Goal: Task Accomplishment & Management: Manage account settings

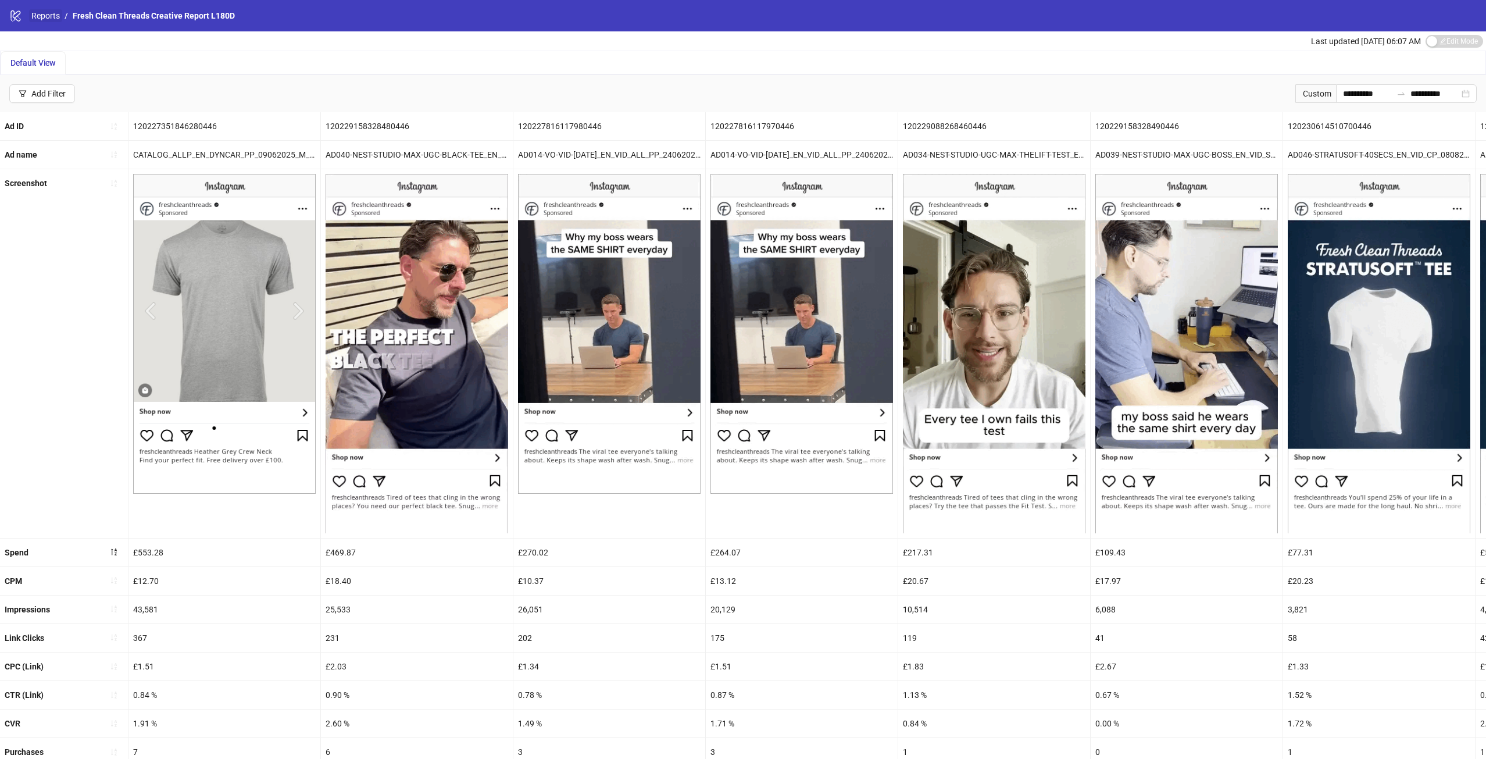
click at [42, 12] on link "Reports" at bounding box center [45, 15] width 33 height 13
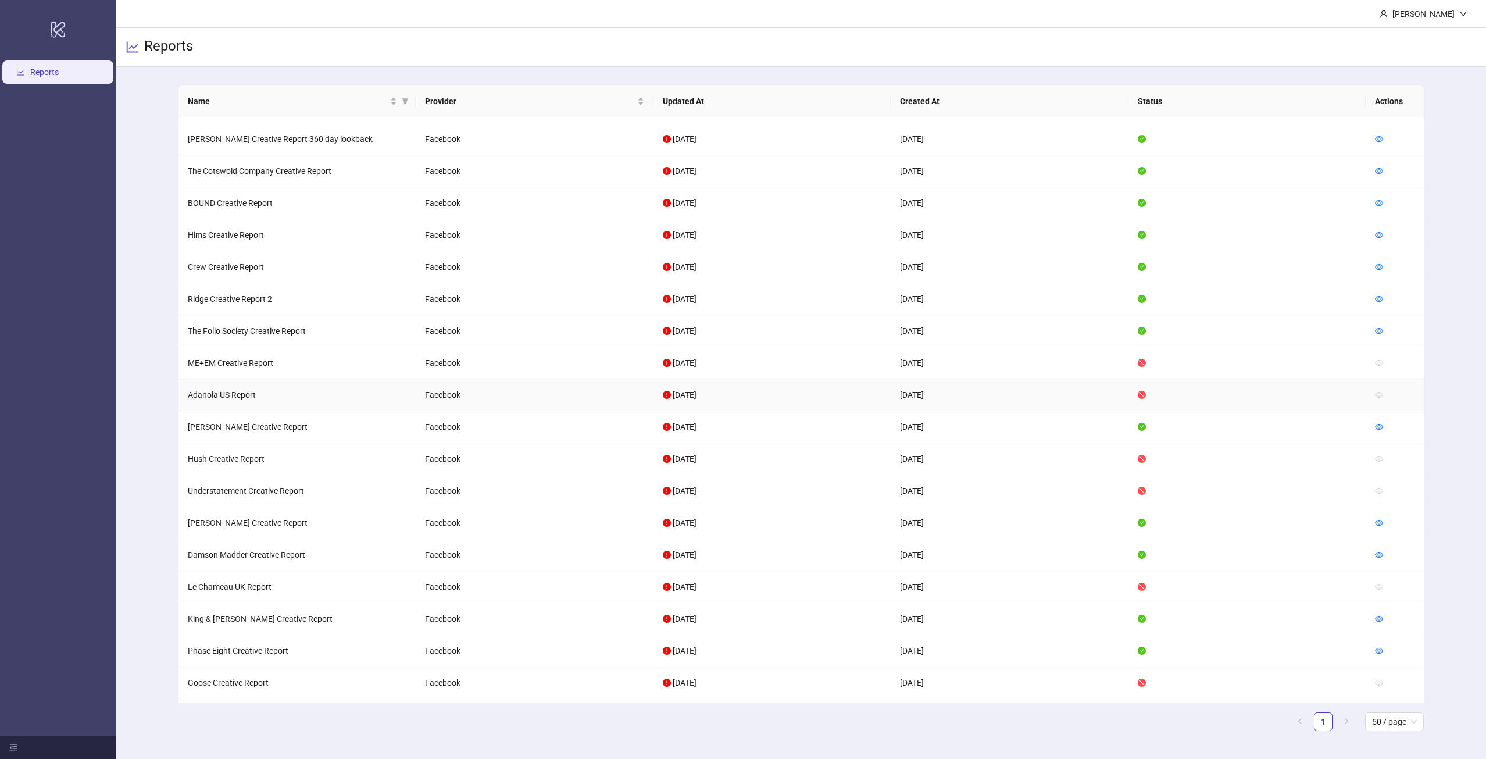
scroll to position [798, 0]
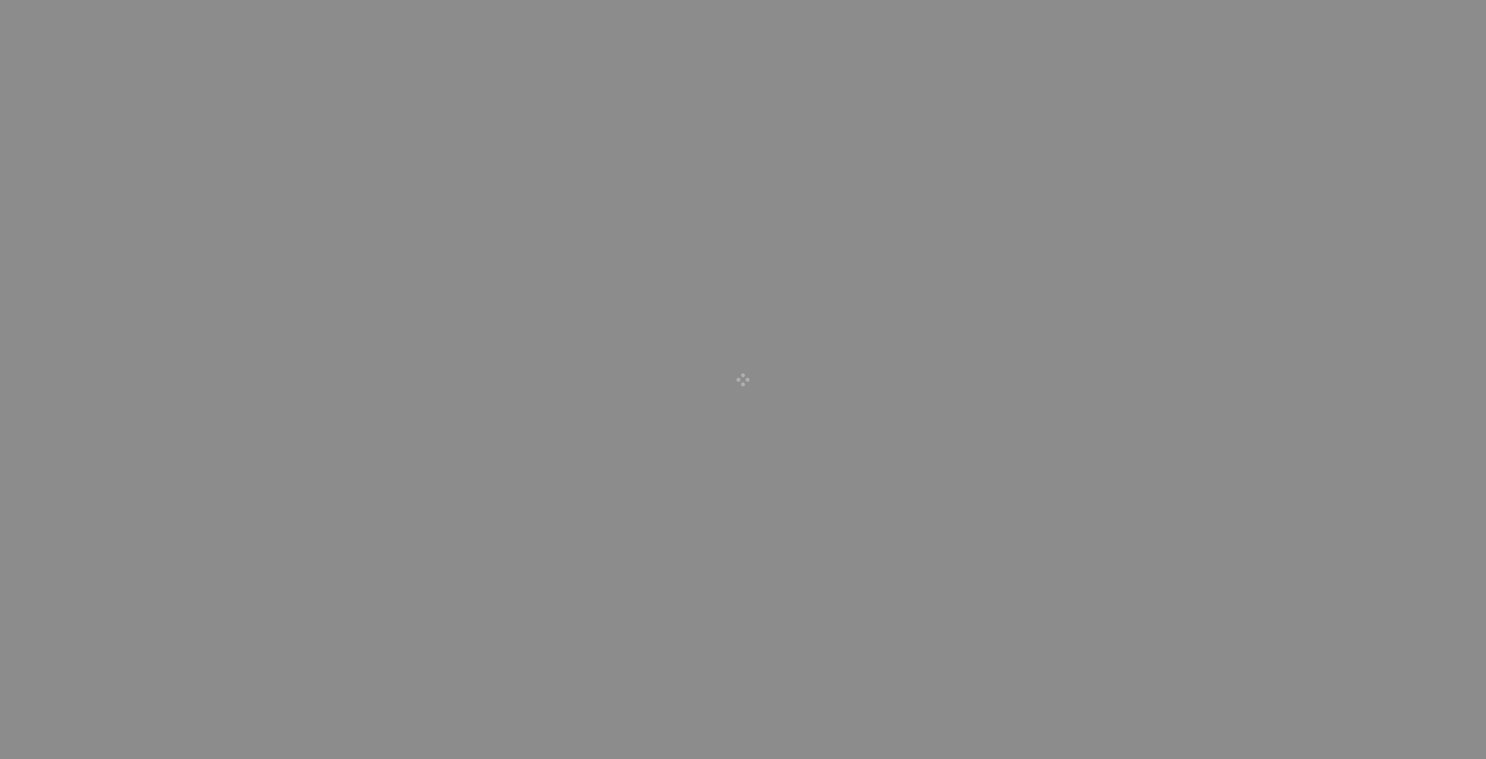
click at [611, 249] on div at bounding box center [743, 379] width 1486 height 759
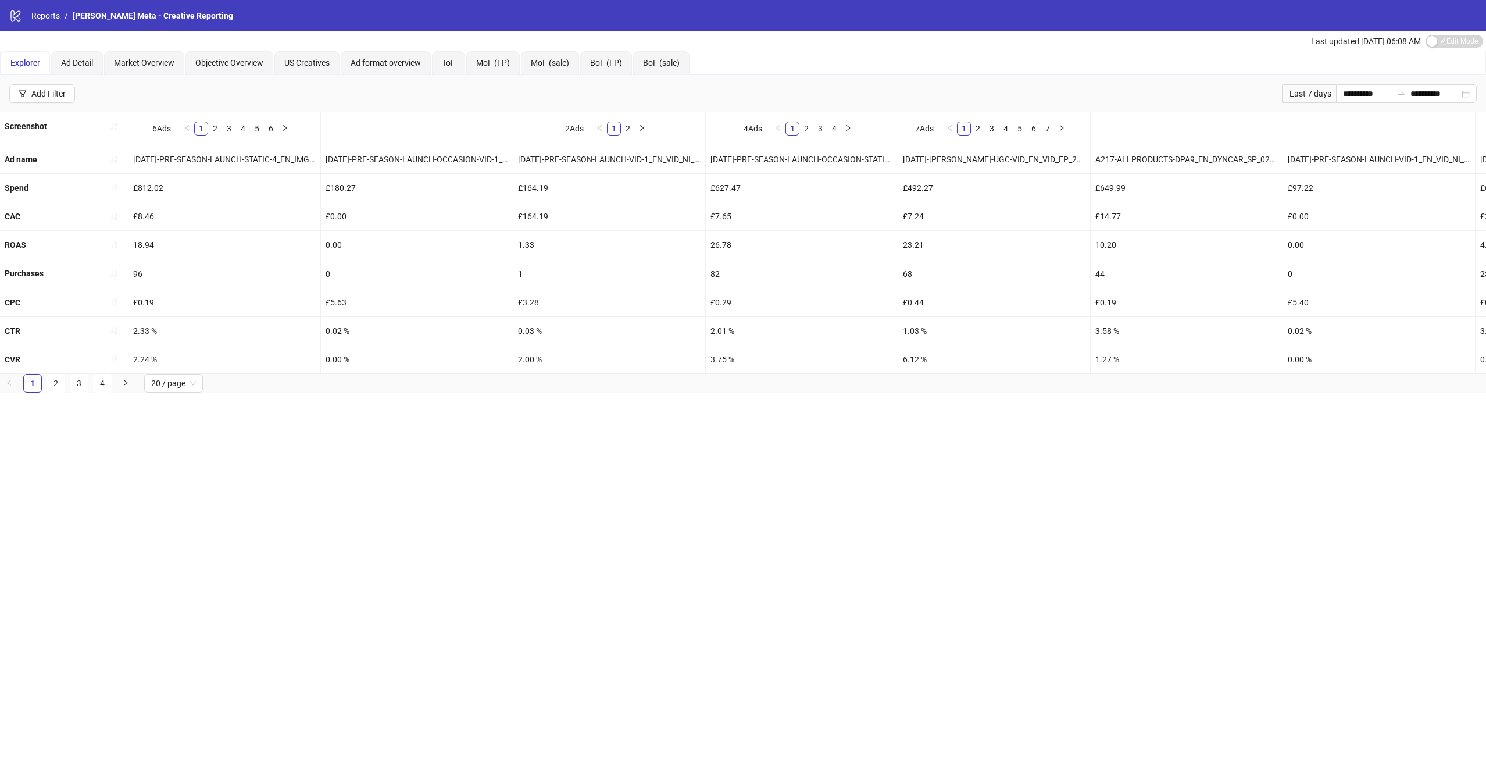
click at [31, 31] on div "Last updated Aug 21, 06:08 AM Edit Mode Edit Mode" at bounding box center [743, 40] width 1486 height 19
click at [49, 2] on div "logo/logo-mobile Reports / Hobbs Meta - Creative Reporting" at bounding box center [743, 15] width 1486 height 31
click at [48, 14] on link "Reports" at bounding box center [45, 15] width 33 height 13
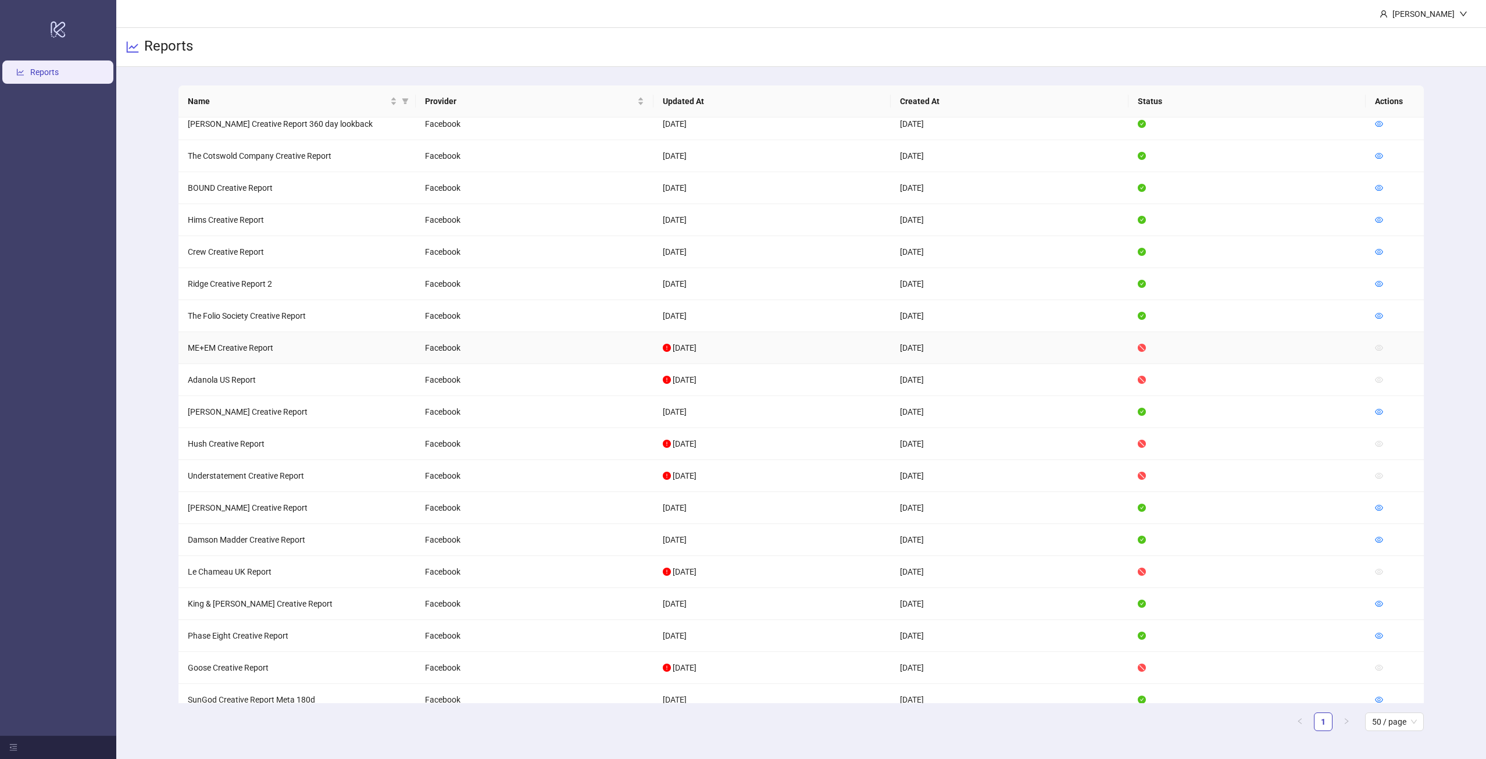
scroll to position [798, 0]
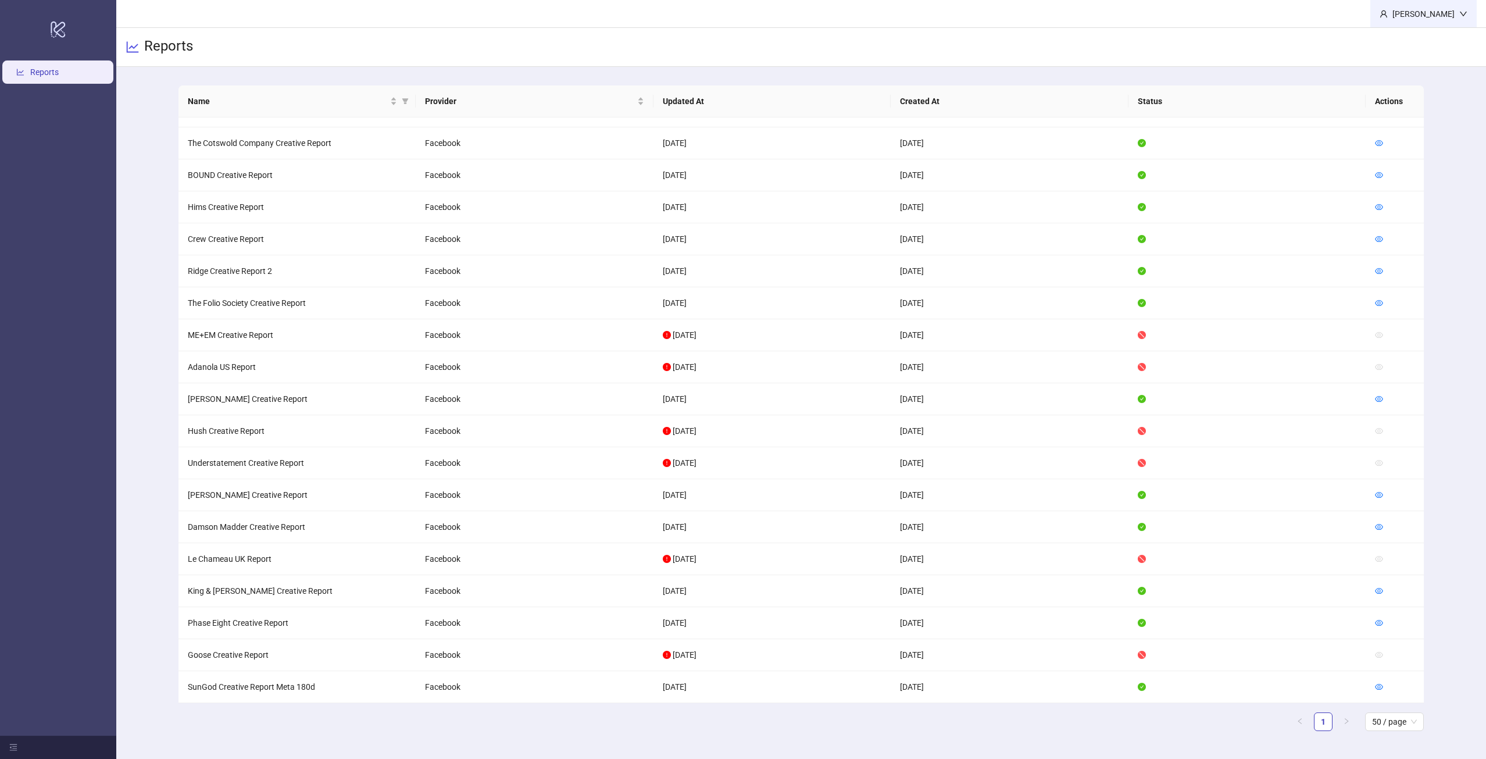
click at [1440, 16] on div "Ellie Owen" at bounding box center [1424, 14] width 72 height 13
click at [1430, 44] on span "Logout" at bounding box center [1440, 41] width 56 height 13
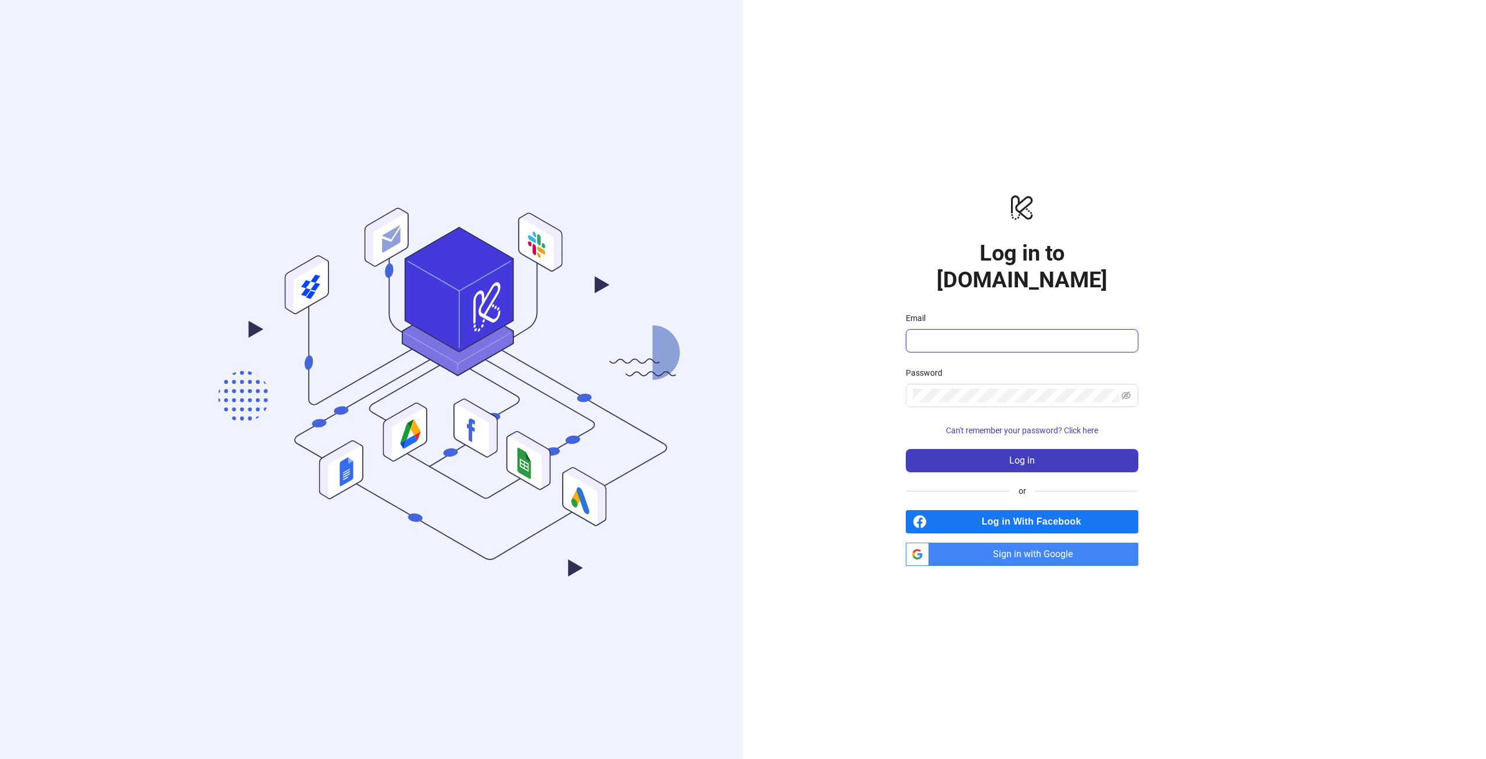
click at [1043, 334] on input "Email" at bounding box center [1021, 341] width 216 height 14
type input "**********"
click at [1040, 449] on button "Log in" at bounding box center [1022, 460] width 233 height 23
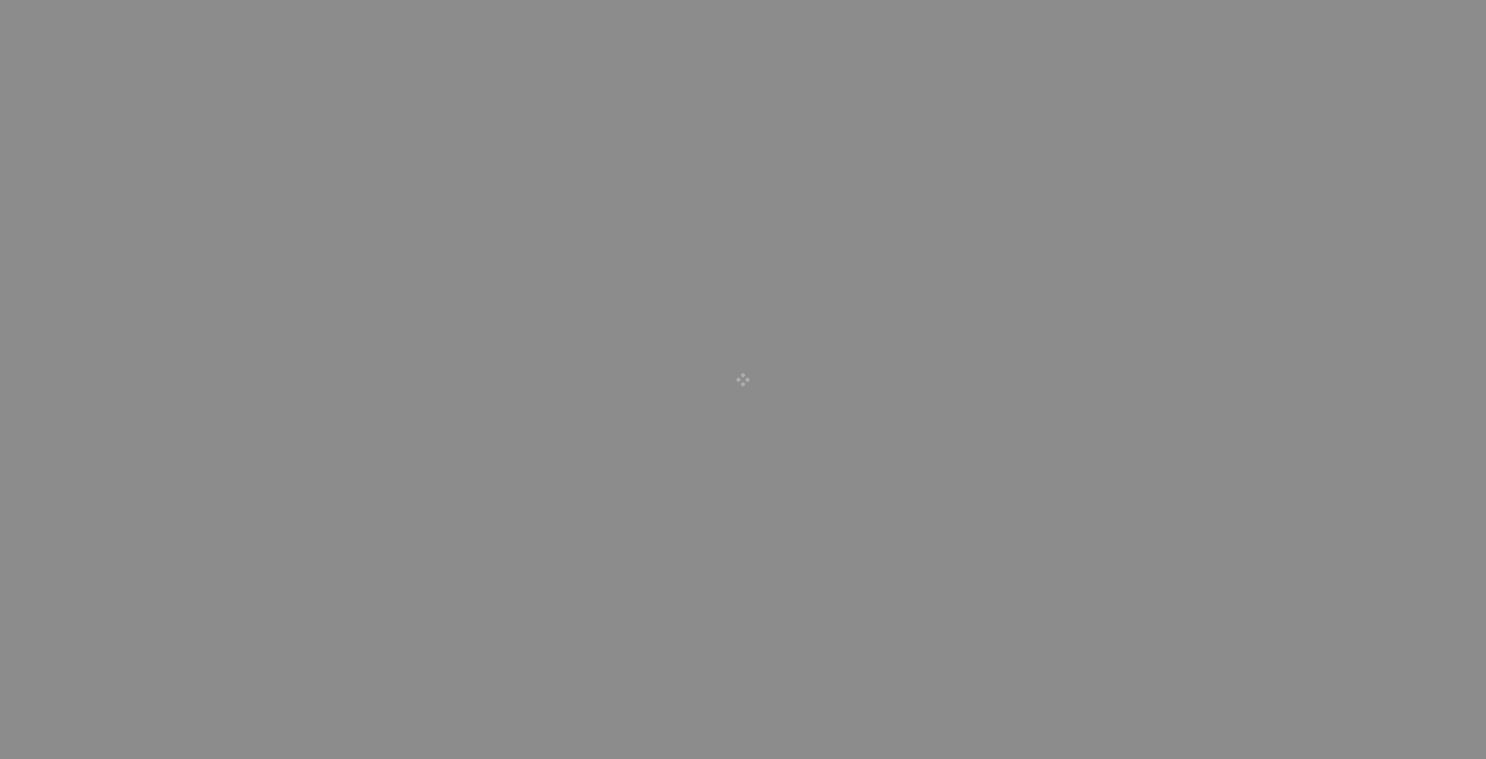
click at [753, 101] on div at bounding box center [743, 379] width 1486 height 759
click at [683, 146] on div at bounding box center [743, 379] width 1486 height 759
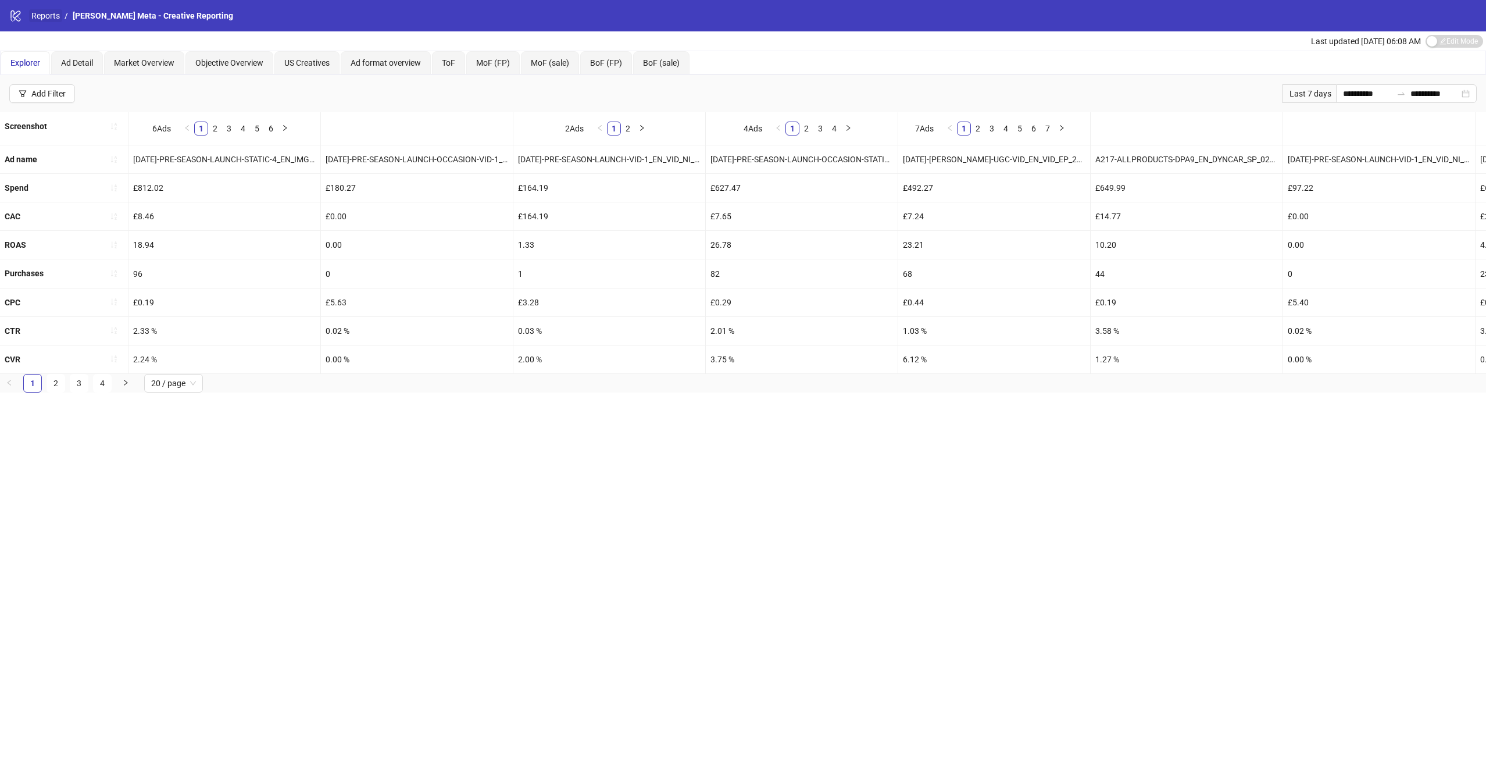
click at [40, 16] on link "Reports" at bounding box center [45, 15] width 33 height 13
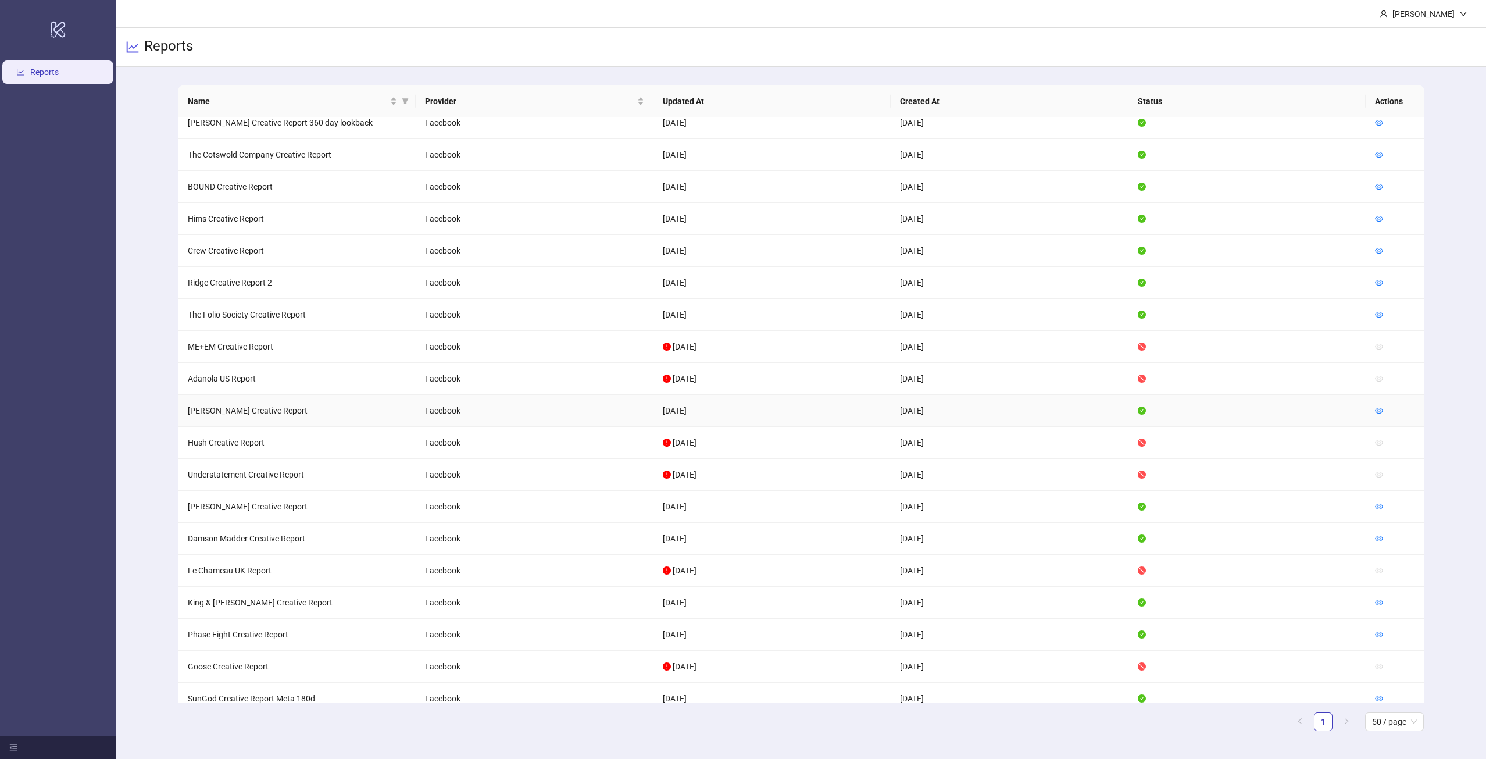
scroll to position [798, 0]
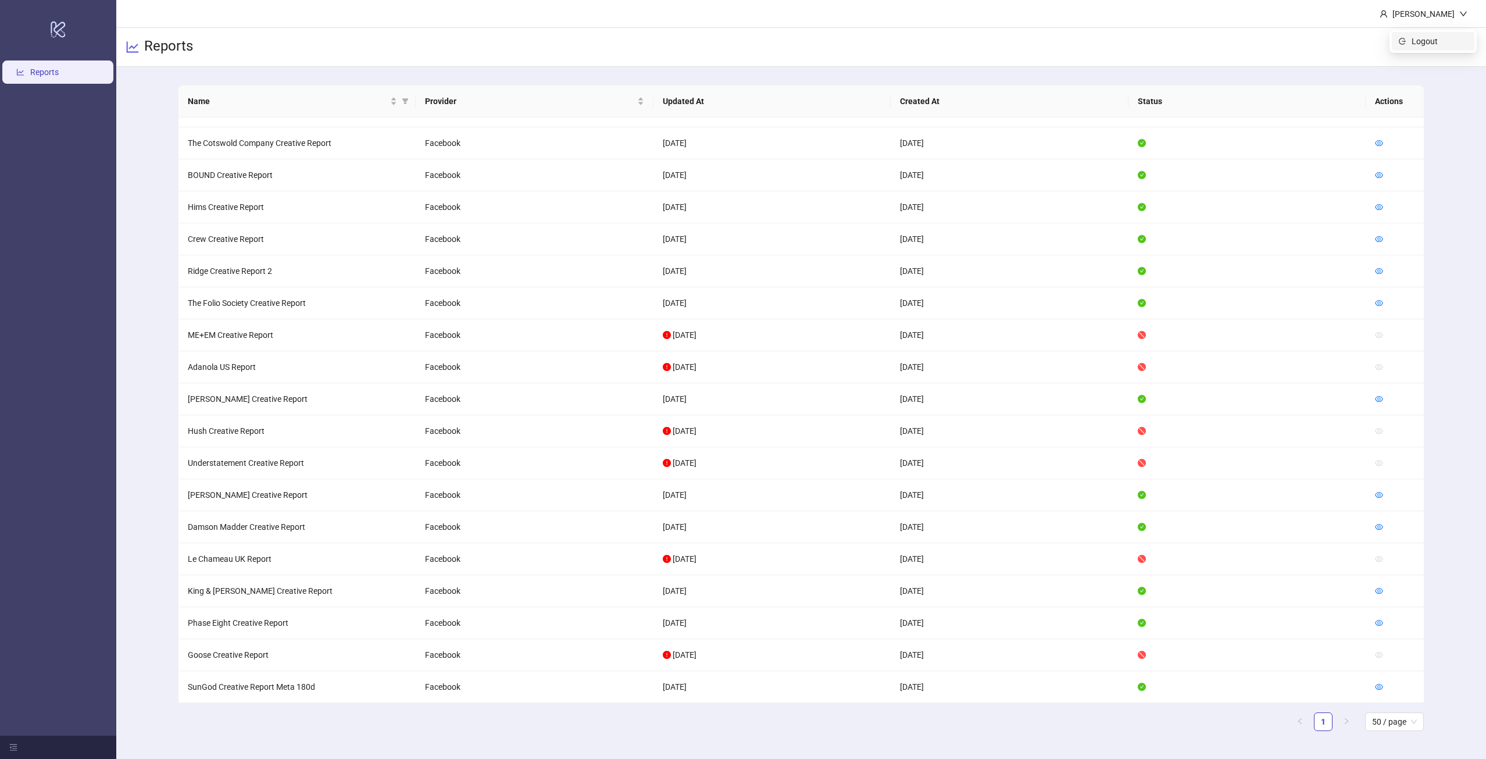
click at [1426, 35] on span "Logout" at bounding box center [1440, 41] width 56 height 13
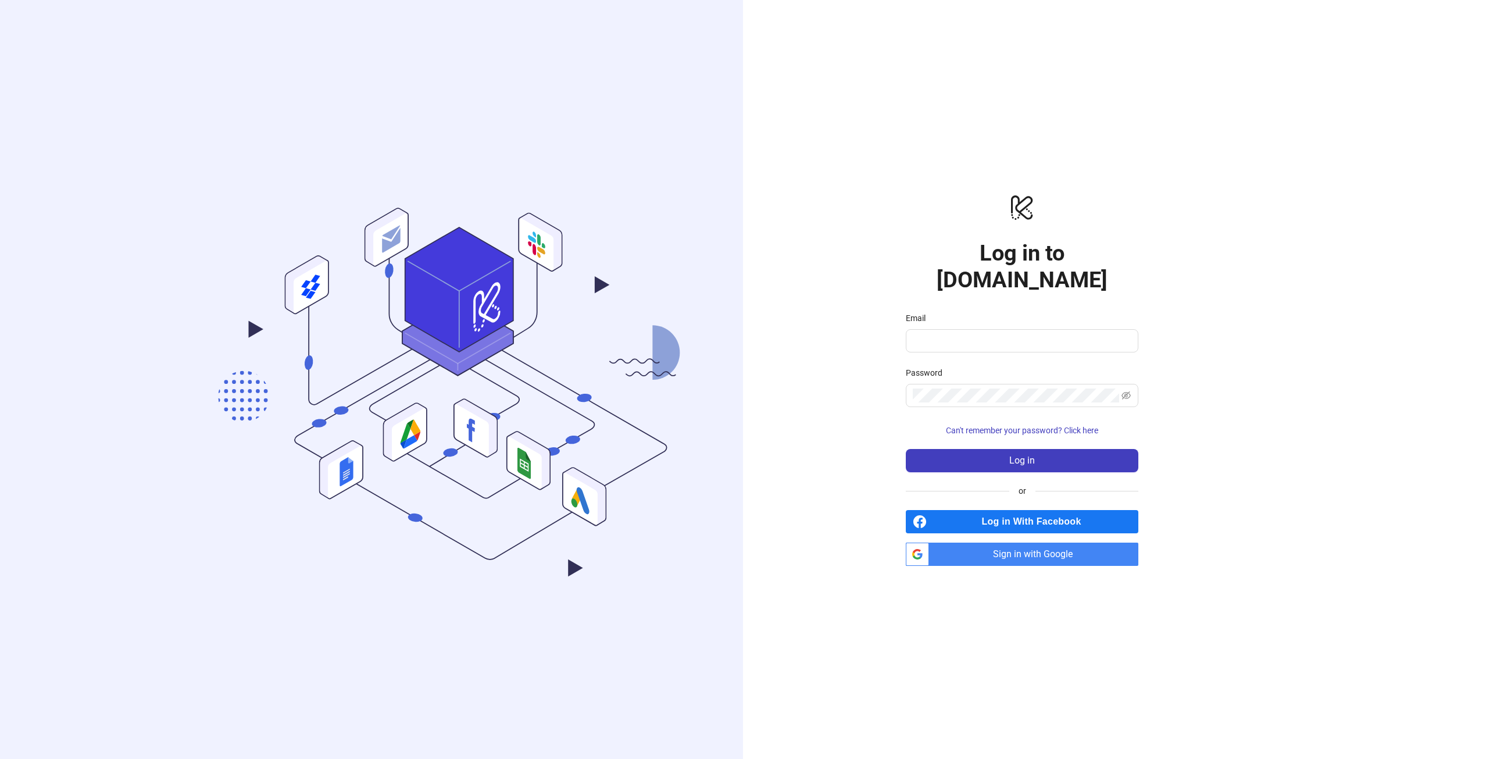
click at [990, 550] on span "Sign in with Google" at bounding box center [1036, 554] width 205 height 23
click at [965, 336] on span at bounding box center [1022, 340] width 233 height 23
click at [968, 334] on input "Email" at bounding box center [1021, 341] width 216 height 14
type input "**********"
click at [995, 452] on button "Log in" at bounding box center [1022, 460] width 233 height 23
